Goal: Use online tool/utility: Utilize a website feature to perform a specific function

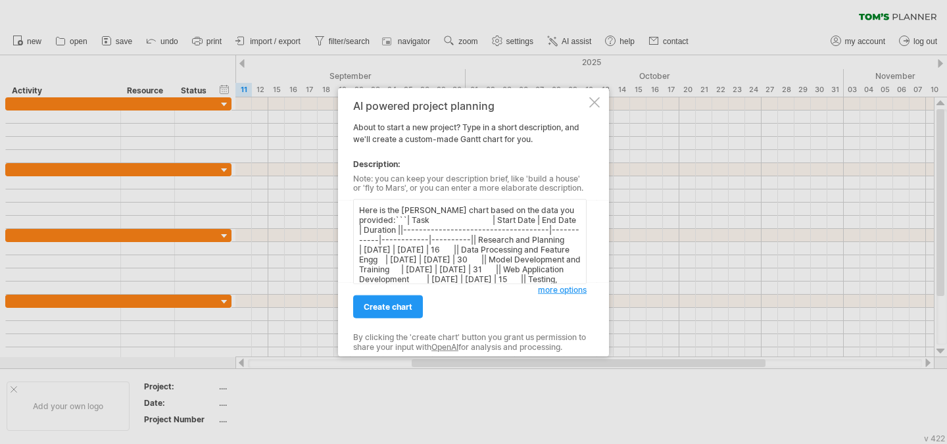
scroll to position [55, 0]
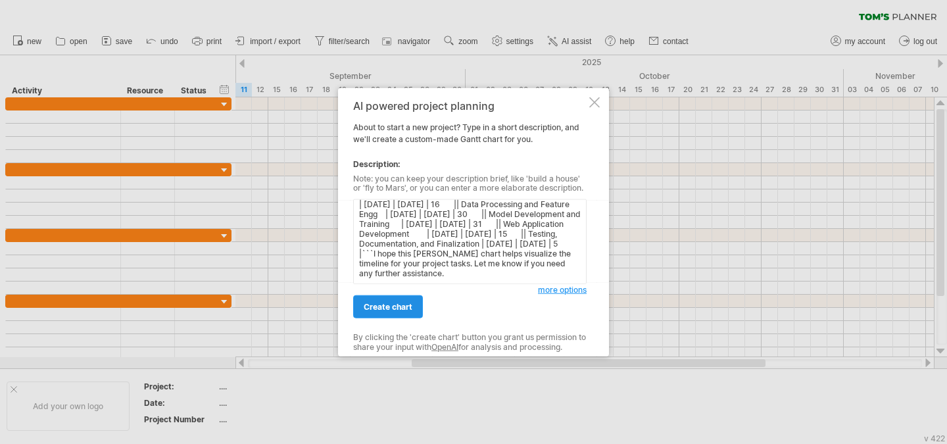
type textarea "Here is the [PERSON_NAME] chart based on the data you provided:```| Task | Star…"
click at [402, 315] on link "create chart" at bounding box center [388, 306] width 70 height 23
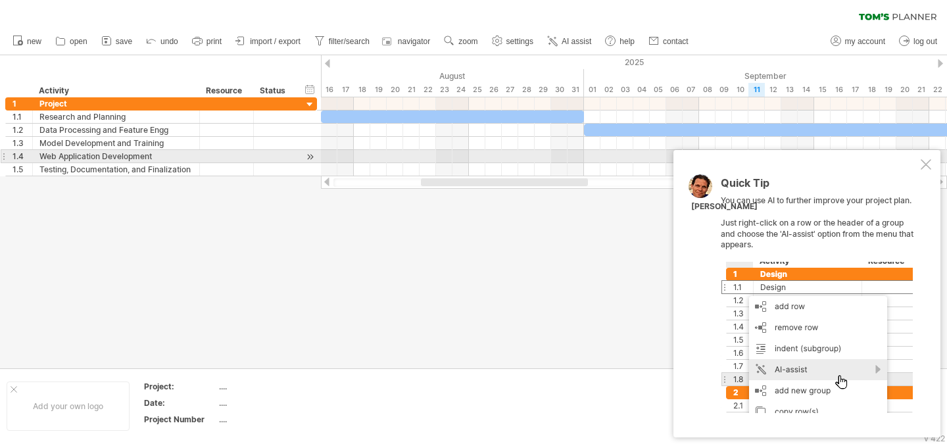
click at [927, 163] on div at bounding box center [926, 164] width 11 height 11
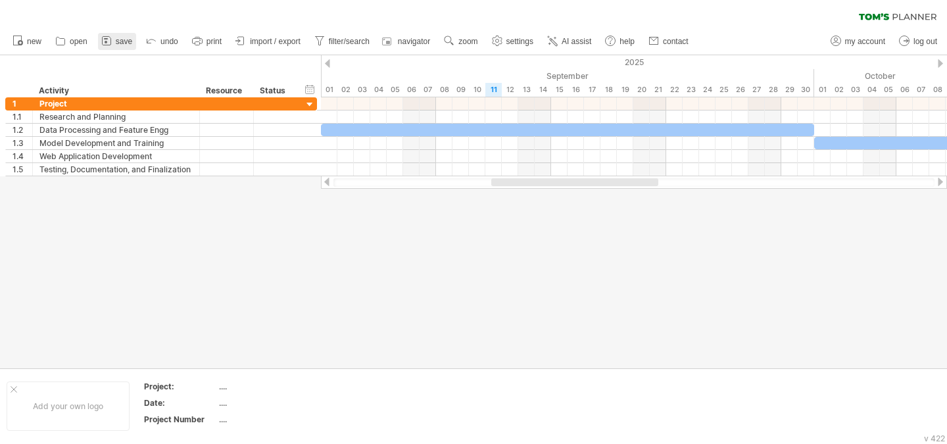
click at [116, 45] on span "save" at bounding box center [124, 41] width 16 height 9
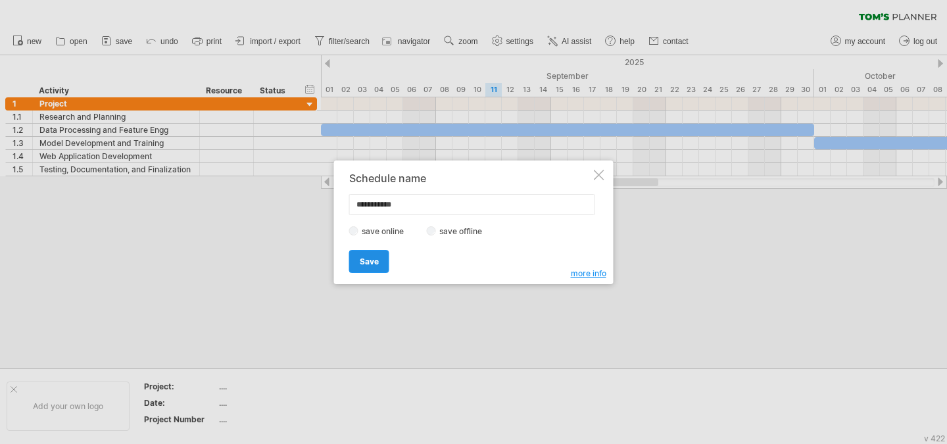
click at [365, 265] on span "Save" at bounding box center [369, 262] width 19 height 10
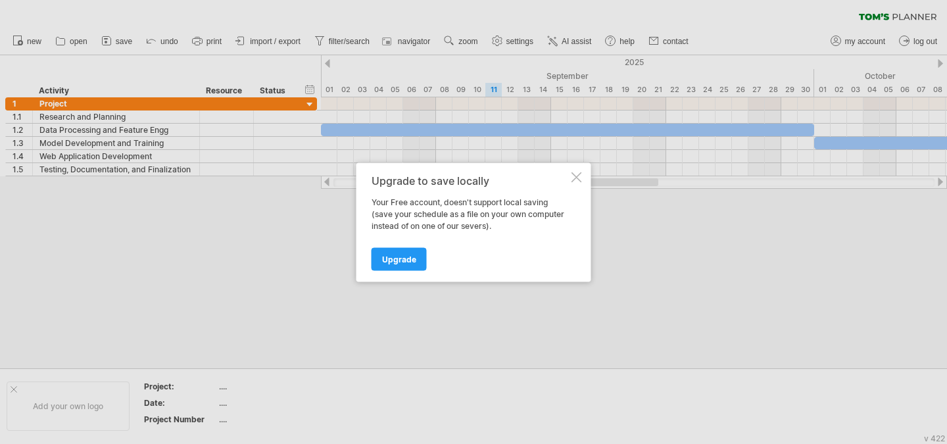
click at [572, 186] on div "Upgrade to save locally Your Free account, doesn't support local saving (save y…" at bounding box center [474, 222] width 235 height 119
click at [576, 182] on div at bounding box center [577, 177] width 11 height 11
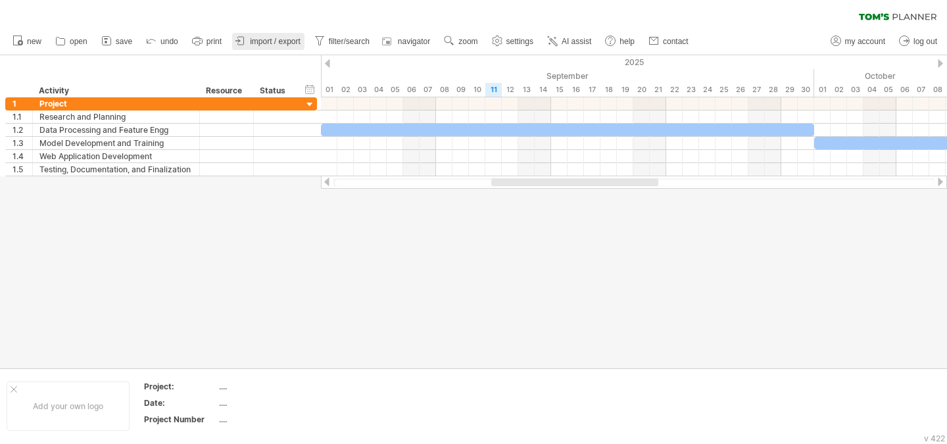
click at [251, 44] on span "import / export" at bounding box center [275, 41] width 51 height 9
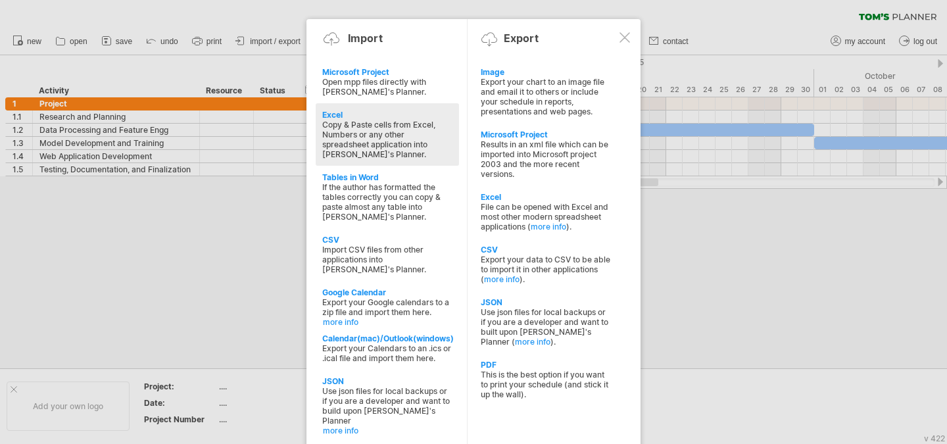
click at [416, 141] on div "Copy & Paste cells from Excel, Numbers or any other spreadsheet application int…" at bounding box center [387, 139] width 130 height 39
type textarea "**********"
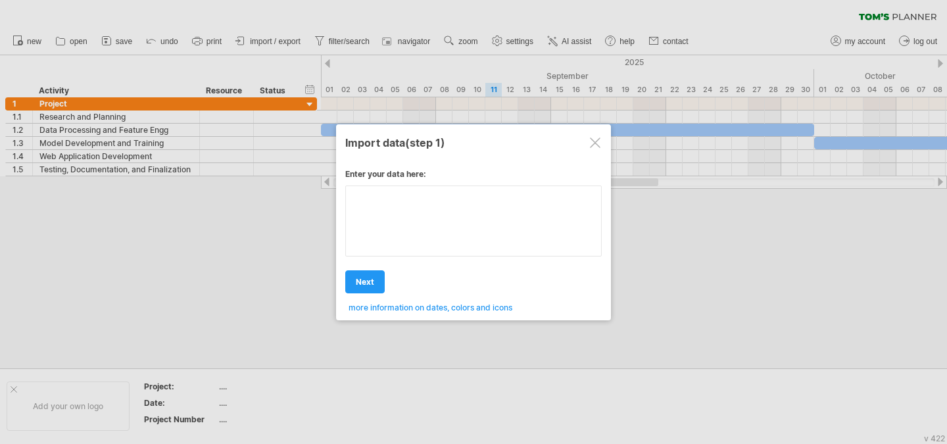
click at [405, 199] on textarea at bounding box center [473, 221] width 257 height 71
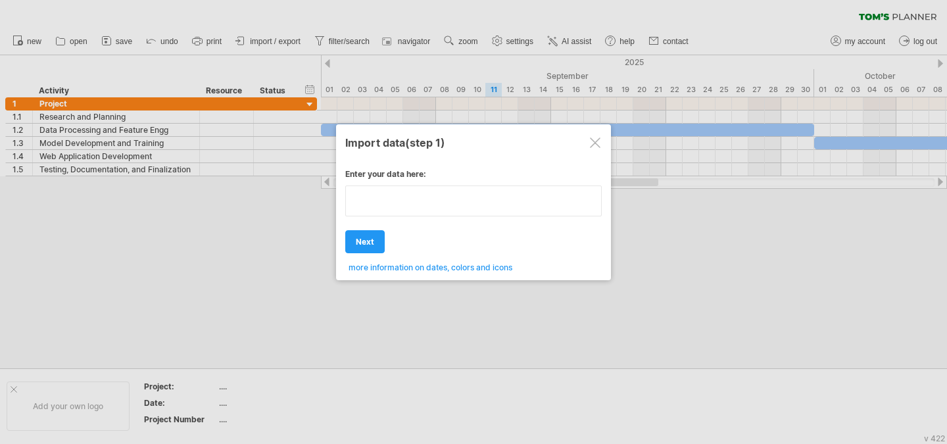
paste textarea "**********"
type textarea "**********"
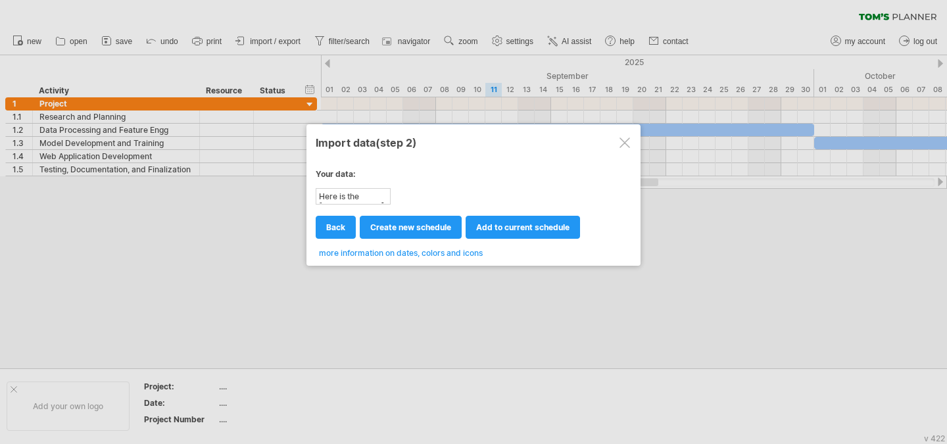
click at [351, 195] on div "Here is the [PERSON_NAME] chart based on the data you provided:```| Task | Star…" at bounding box center [353, 196] width 72 height 14
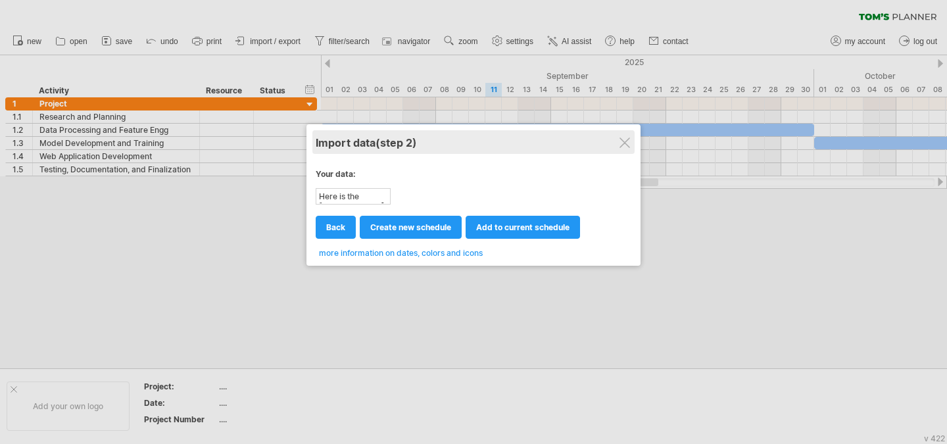
click at [548, 140] on div "Import data (step 2)" at bounding box center [474, 142] width 316 height 24
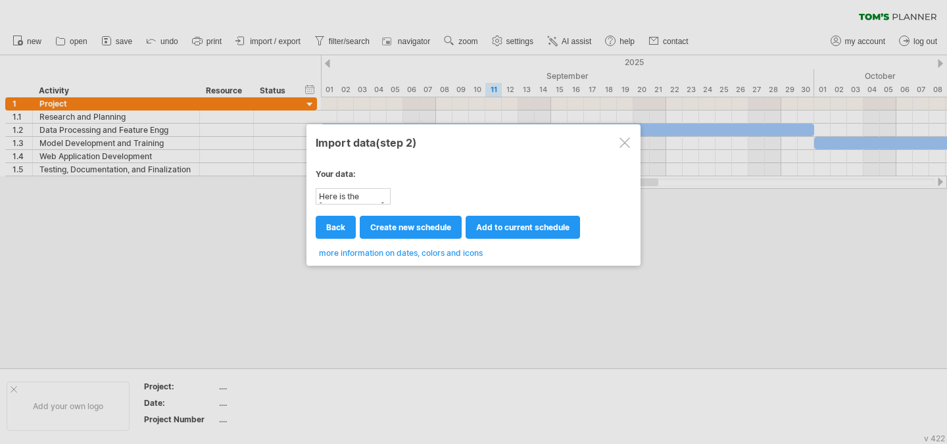
click at [629, 139] on div at bounding box center [625, 143] width 11 height 11
